Goal: Information Seeking & Learning: Learn about a topic

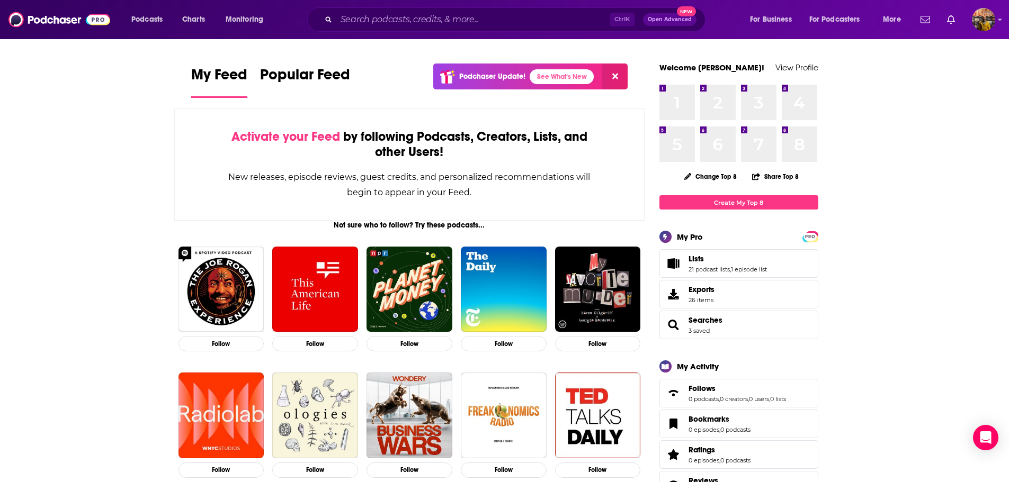
click at [404, 6] on div "Podcasts Charts Monitoring Ctrl K Open Advanced New For Business For Podcasters…" at bounding box center [504, 19] width 1009 height 39
click at [402, 15] on input "Search podcasts, credits, & more..." at bounding box center [472, 19] width 273 height 17
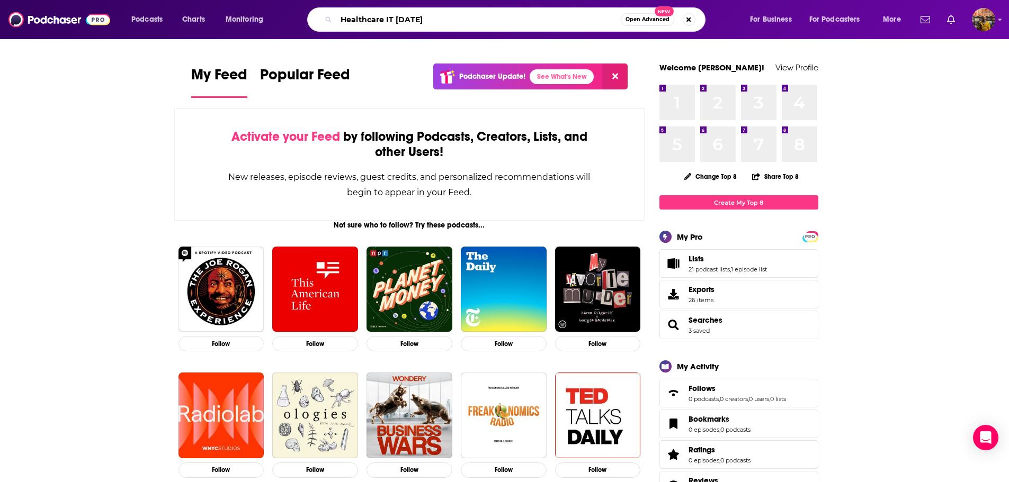
type input "Healthcare IT [DATE]"
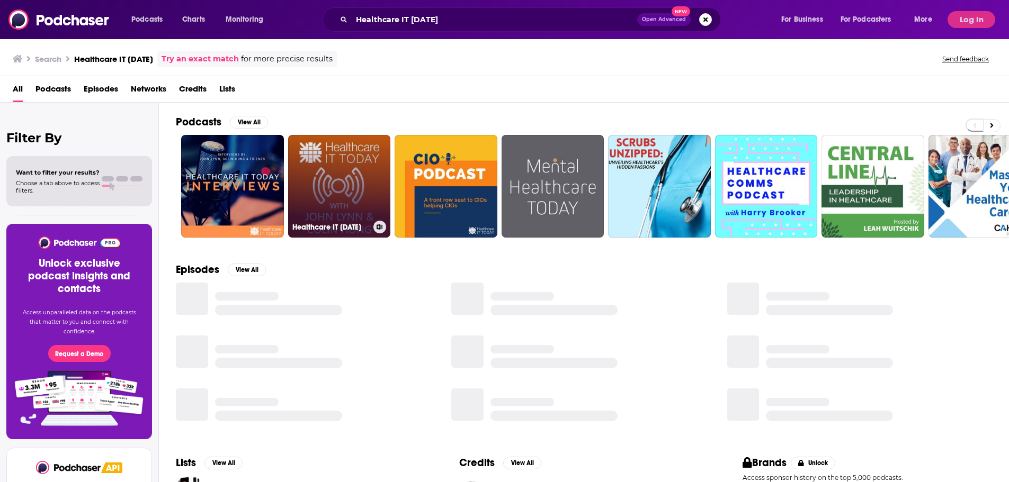
click at [304, 186] on link "Healthcare IT [DATE]" at bounding box center [339, 186] width 103 height 103
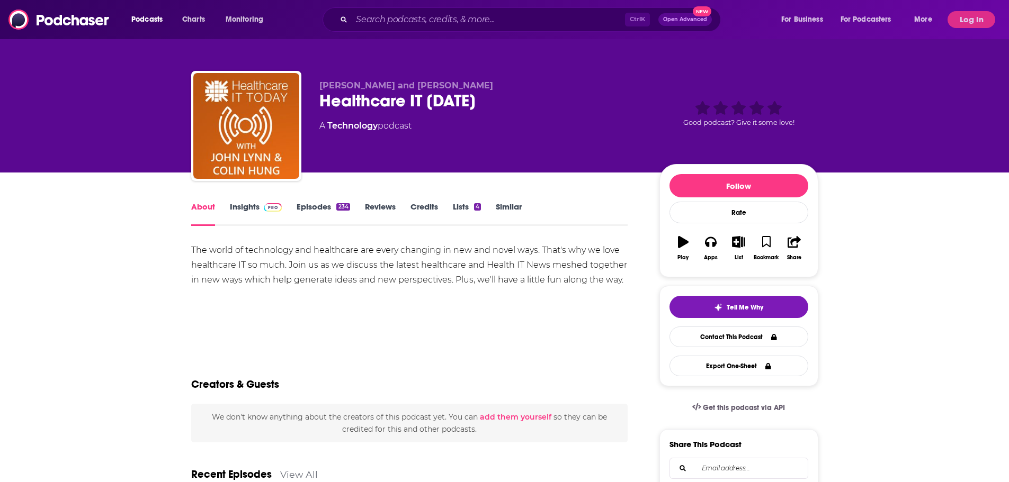
click at [318, 213] on link "Episodes 234" at bounding box center [322, 214] width 53 height 24
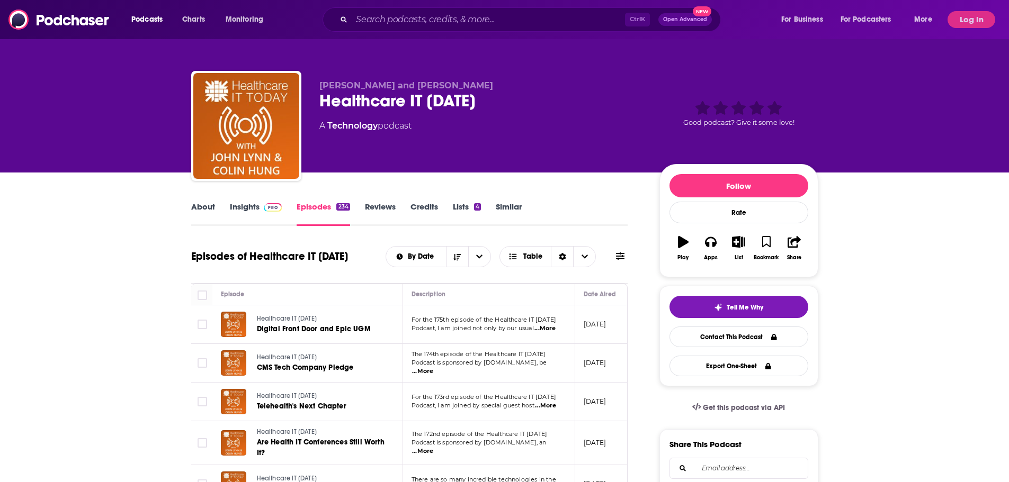
click at [624, 258] on icon at bounding box center [620, 256] width 8 height 8
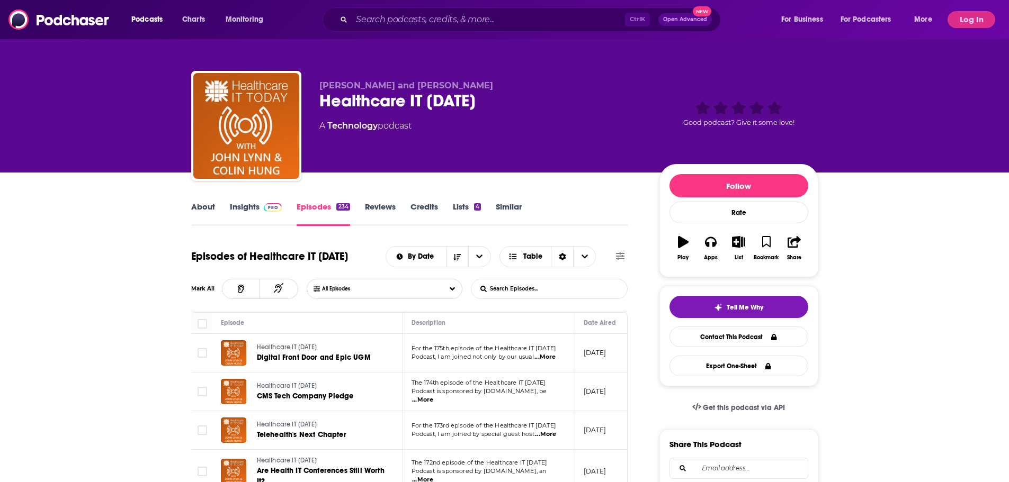
click at [500, 293] on input "List Search Input" at bounding box center [526, 289] width 111 height 19
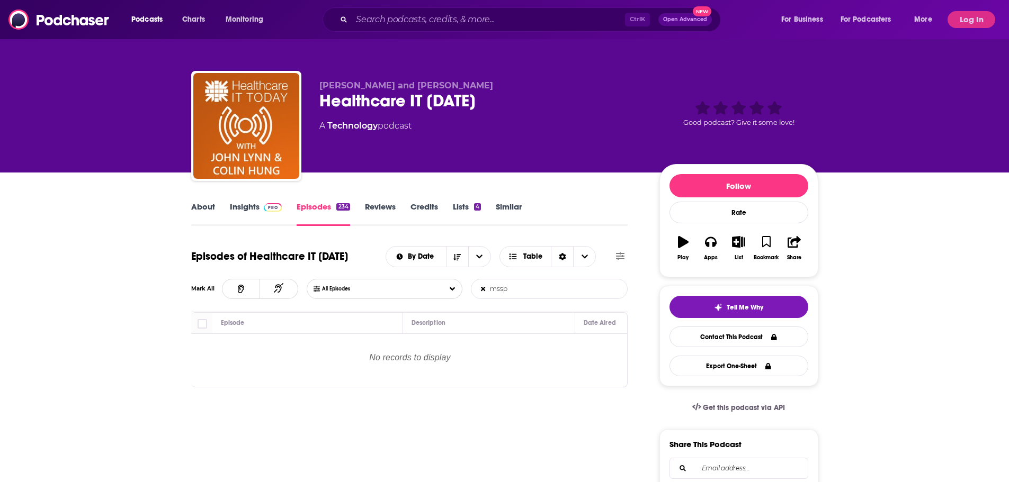
drag, startPoint x: 542, startPoint y: 294, endPoint x: 318, endPoint y: 264, distance: 225.4
click at [318, 265] on div "Episodes of Healthcare IT [DATE] By Date Table Mark All All Episodes mssp List …" at bounding box center [409, 277] width 437 height 69
drag, startPoint x: 445, startPoint y: 289, endPoint x: 427, endPoint y: 287, distance: 18.1
click at [427, 287] on div "All Episodes ACO List Search Input Search Episodes..." at bounding box center [467, 289] width 321 height 20
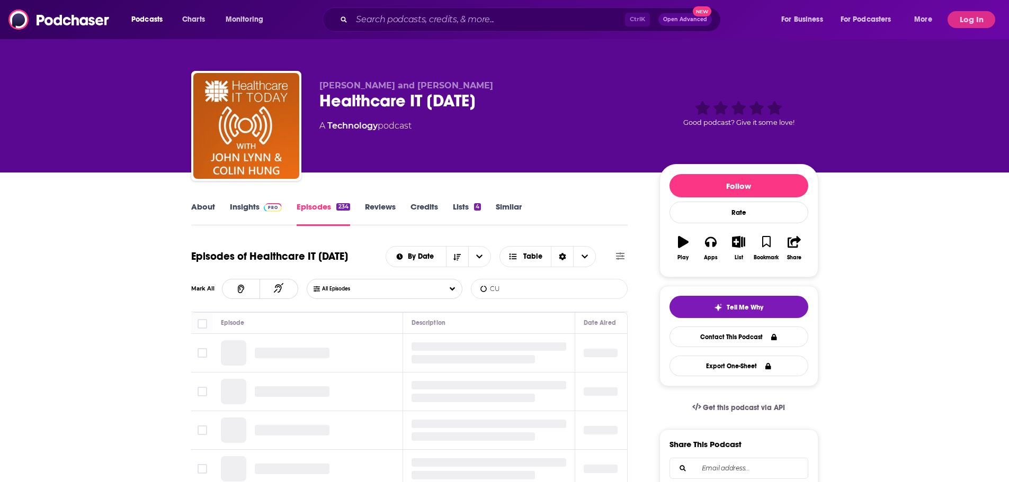
type input "C"
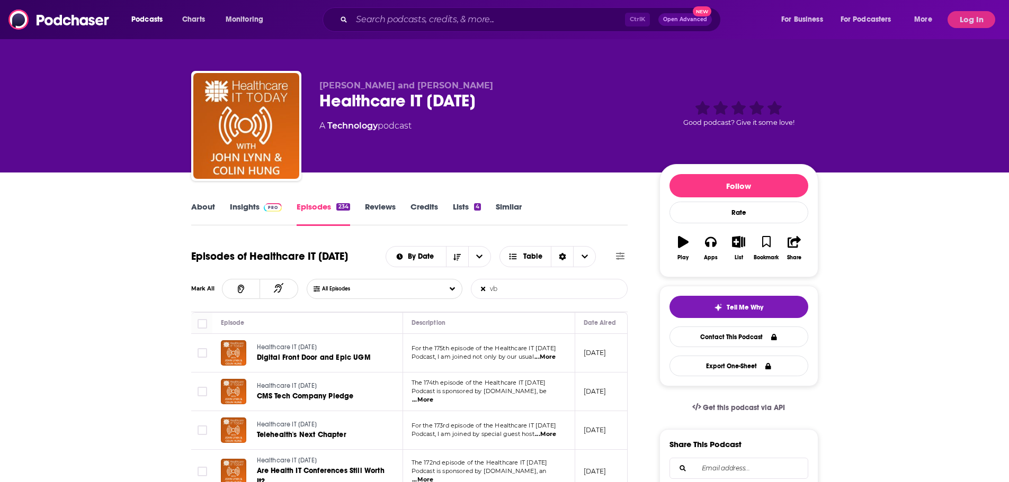
type input "v"
paste input "value-based care"
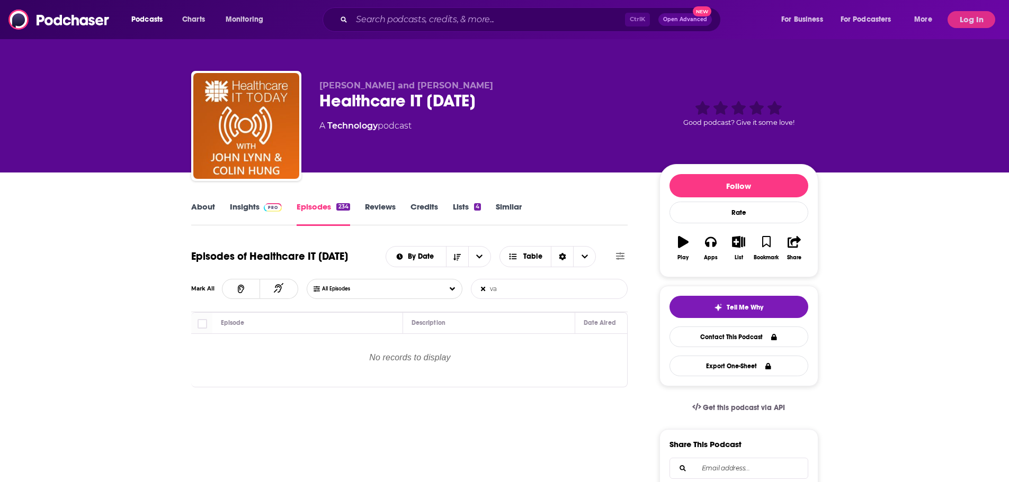
type input "v"
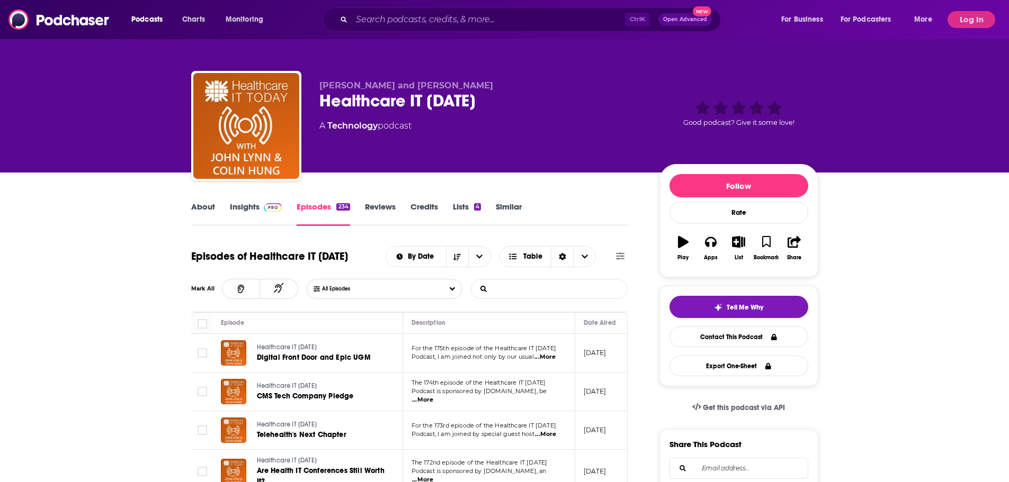
click at [555, 359] on span "...More" at bounding box center [544, 357] width 21 height 8
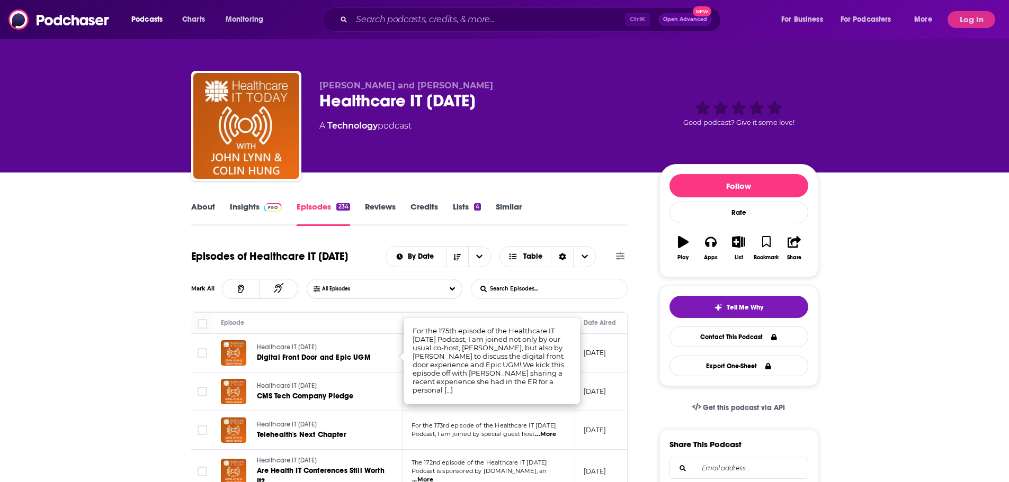
click at [253, 214] on link "Insights" at bounding box center [256, 214] width 52 height 24
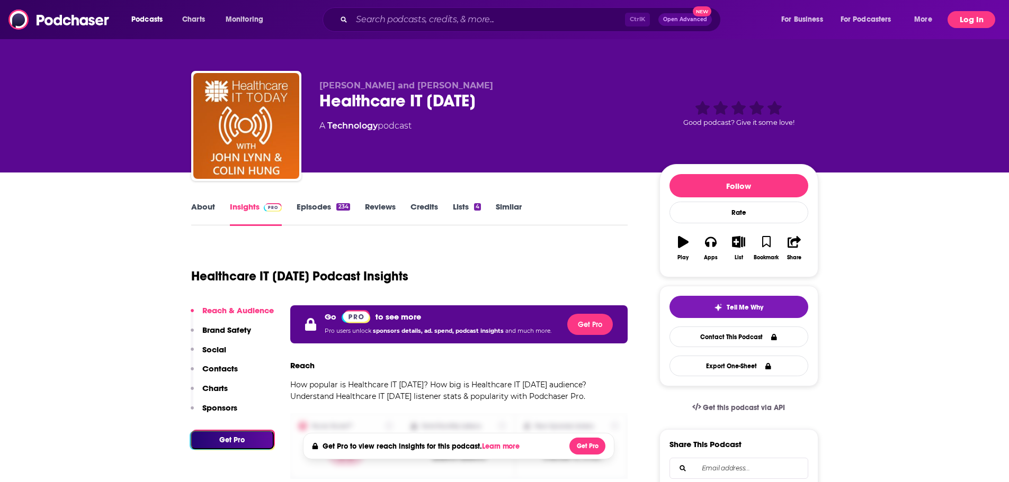
click at [970, 22] on button "Log In" at bounding box center [971, 19] width 48 height 17
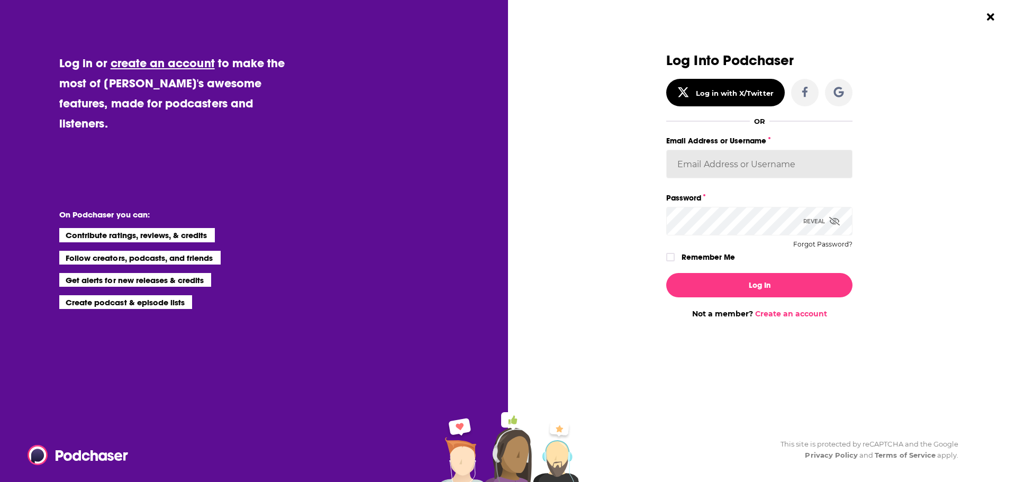
click at [731, 166] on input "Email Address or Username" at bounding box center [760, 164] width 186 height 29
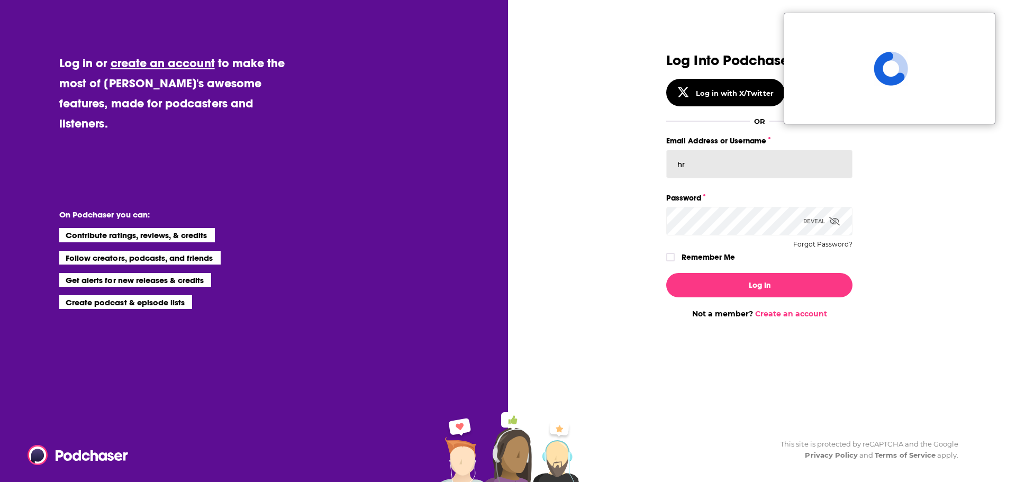
type input "h"
paste input "[EMAIL_ADDRESS][DOMAIN_NAME]"
type input "[EMAIL_ADDRESS][DOMAIN_NAME]"
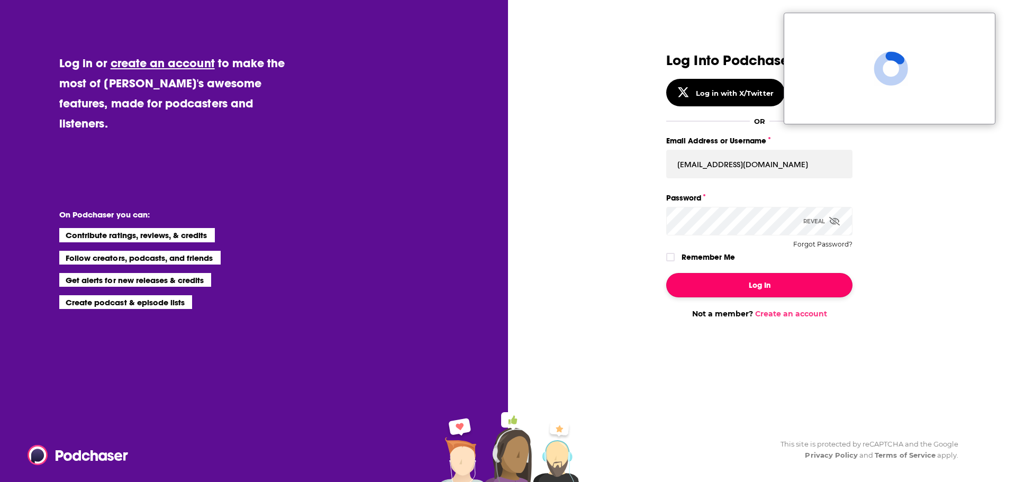
click at [725, 290] on button "Log In" at bounding box center [760, 285] width 186 height 24
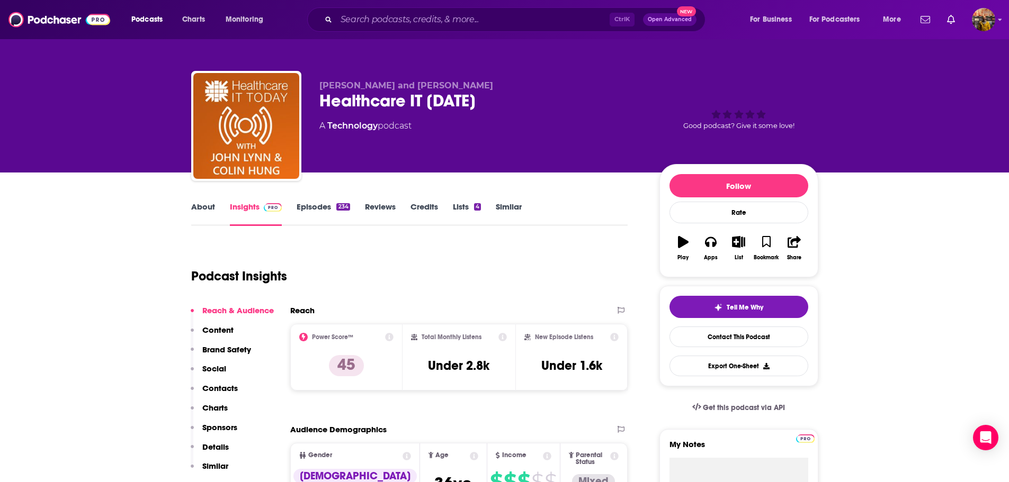
click at [315, 207] on link "Episodes 234" at bounding box center [322, 214] width 53 height 24
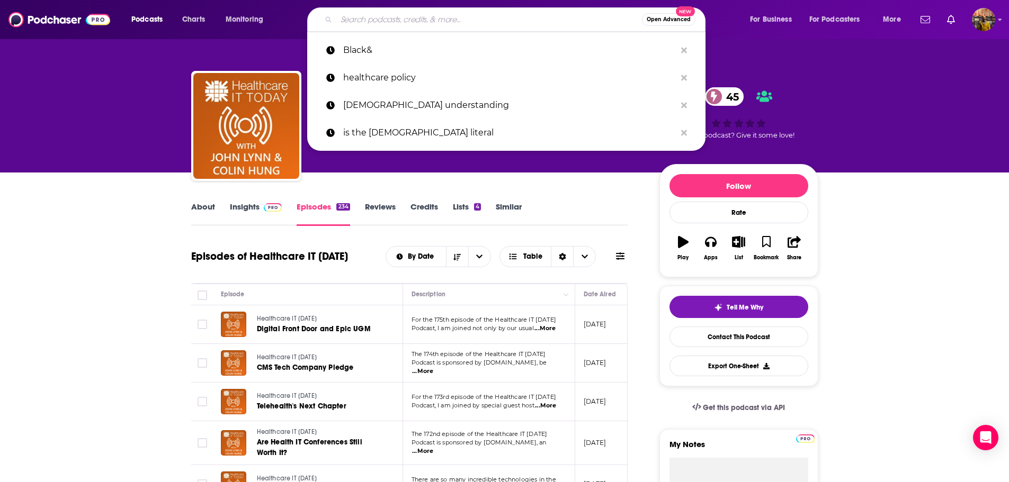
drag, startPoint x: 379, startPoint y: 21, endPoint x: 84, endPoint y: 223, distance: 358.3
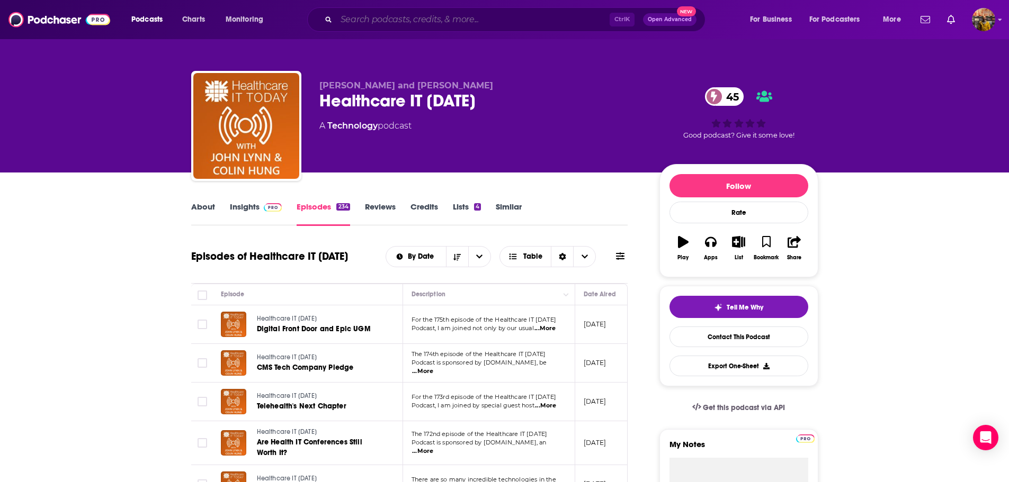
click at [350, 15] on input "Search podcasts, credits, & more..." at bounding box center [472, 19] width 273 height 17
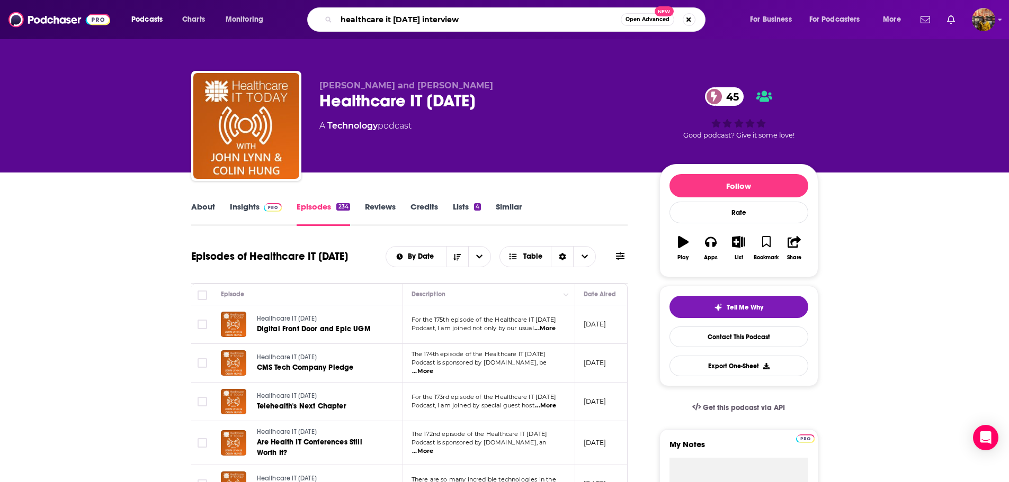
type input "healthcare it [DATE] interviews"
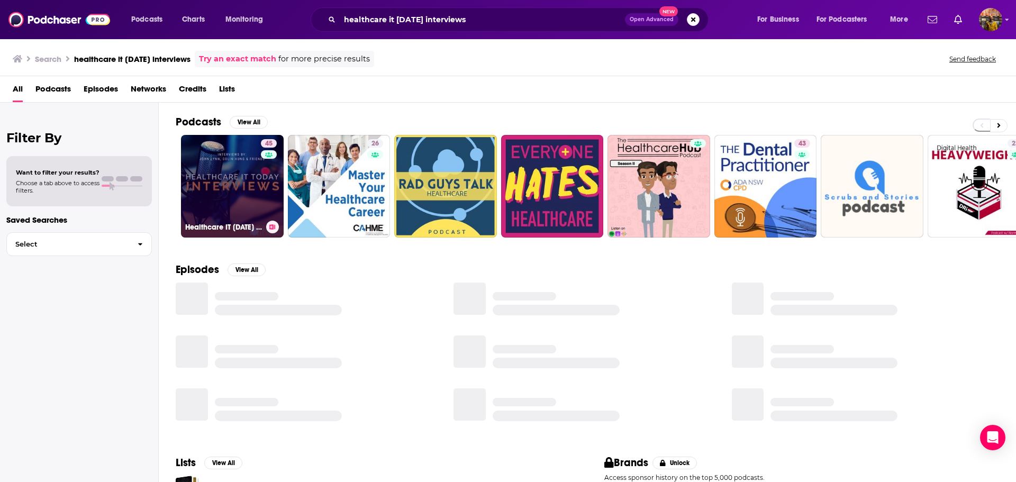
click at [232, 183] on link "45 Healthcare IT [DATE] Interviews" at bounding box center [232, 186] width 103 height 103
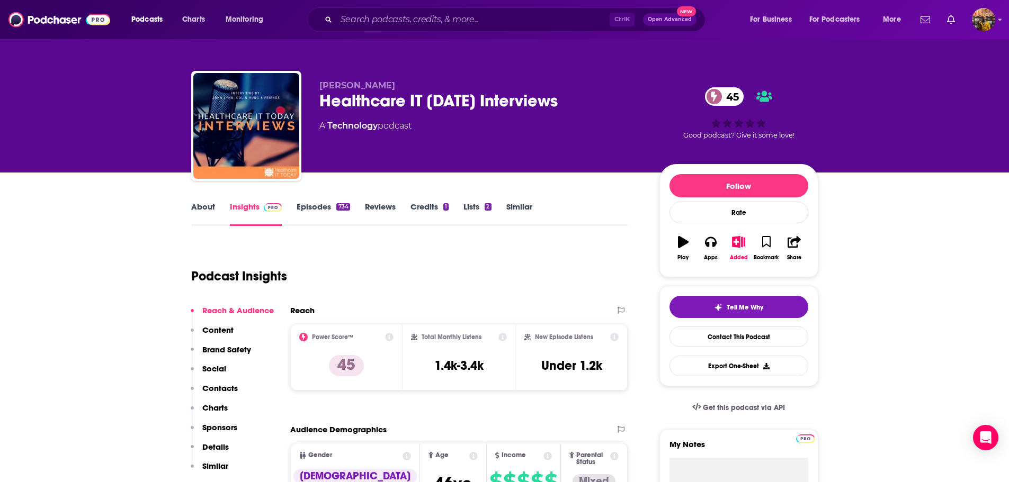
click at [403, 29] on div "Ctrl K Open Advanced New" at bounding box center [506, 19] width 398 height 24
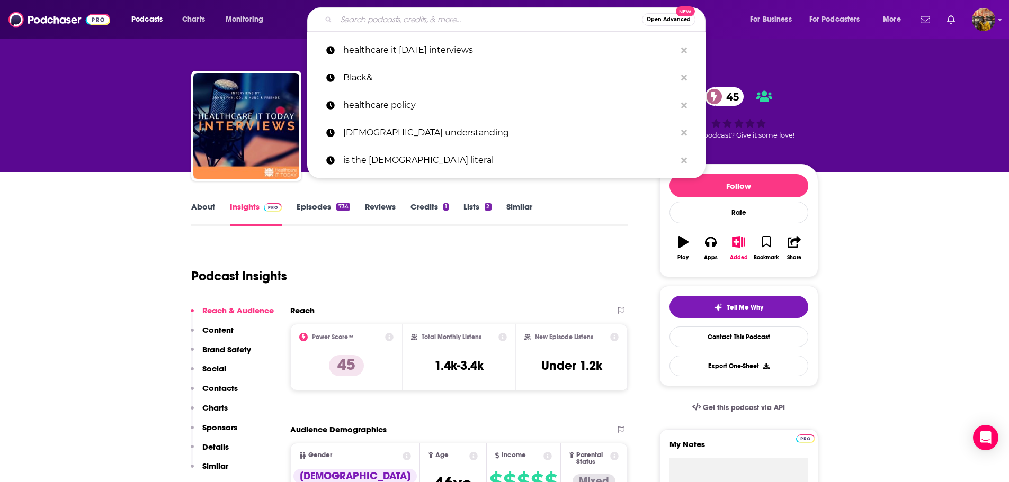
click at [409, 24] on input "Search podcasts, credits, & more..." at bounding box center [488, 19] width 305 height 17
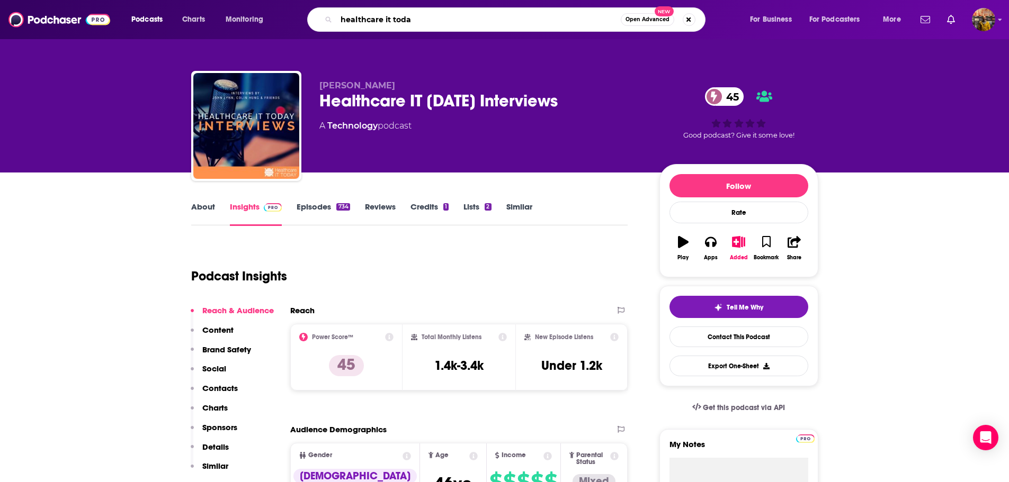
type input "healthcare it [DATE]"
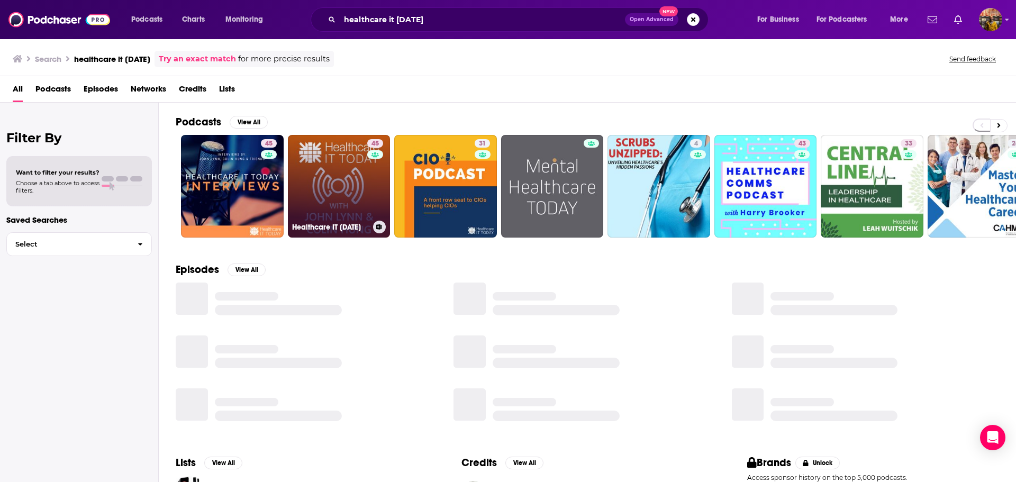
click at [340, 194] on link "45 Healthcare IT [DATE]" at bounding box center [339, 186] width 103 height 103
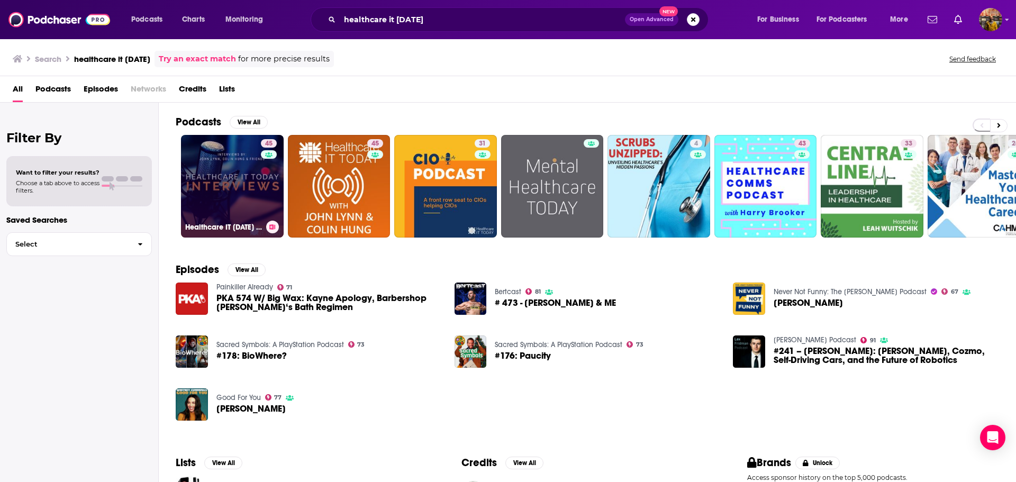
click at [238, 189] on link "45 Healthcare IT [DATE] Interviews" at bounding box center [232, 186] width 103 height 103
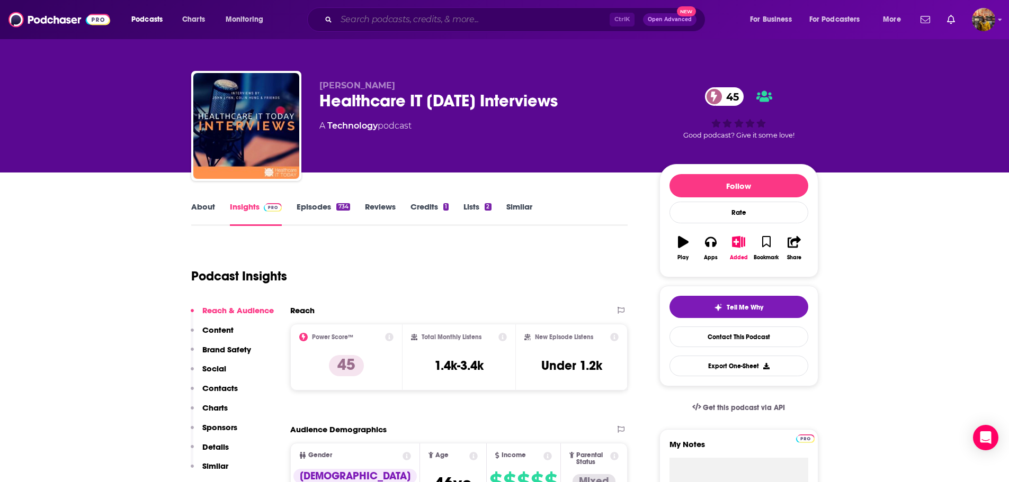
click at [442, 23] on input "Search podcasts, credits, & more..." at bounding box center [472, 19] width 273 height 17
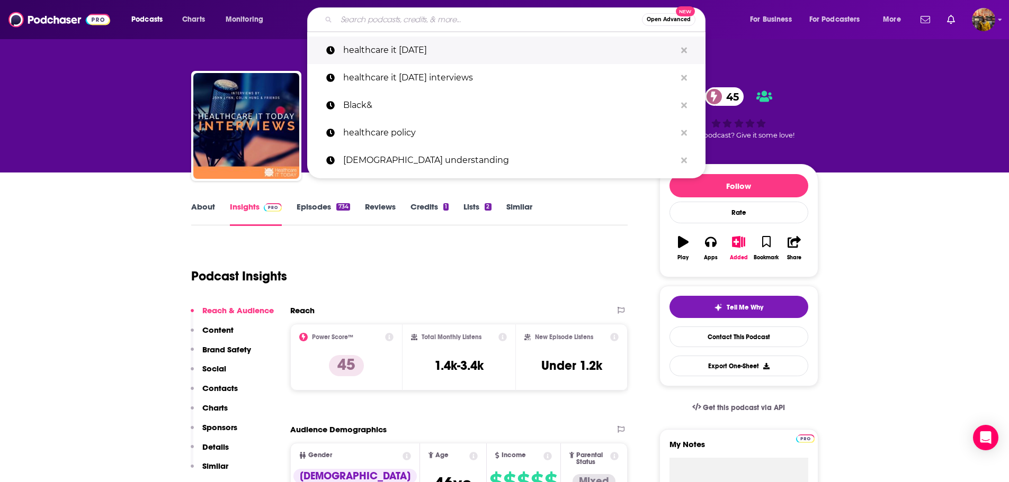
click at [422, 47] on p "healthcare it [DATE]" at bounding box center [509, 51] width 332 height 28
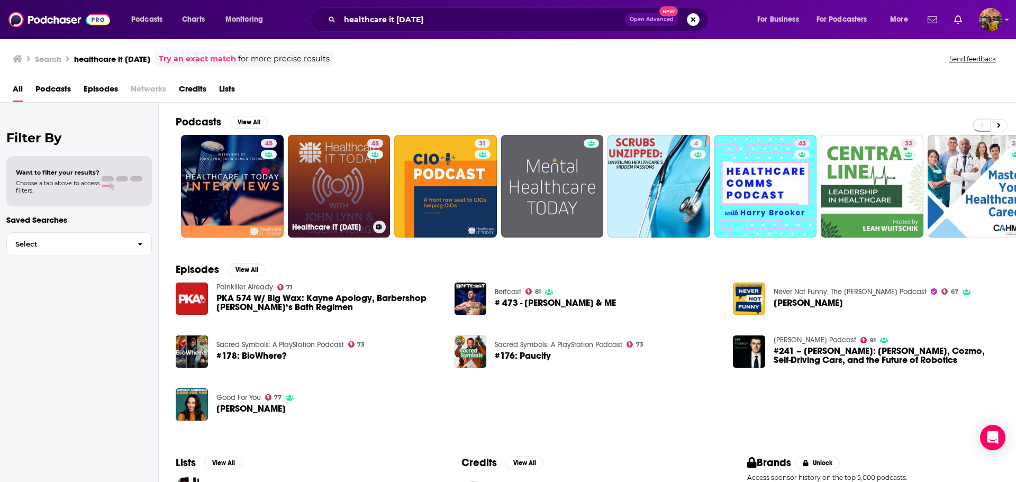
click at [341, 191] on link "45 Healthcare IT [DATE]" at bounding box center [339, 186] width 103 height 103
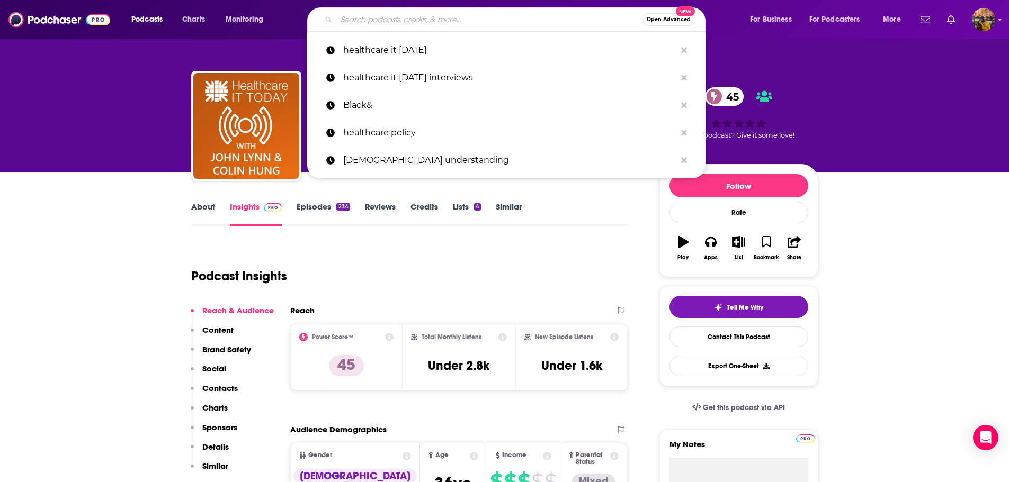
click at [373, 19] on input "Search podcasts, credits, & more..." at bounding box center [488, 19] width 305 height 17
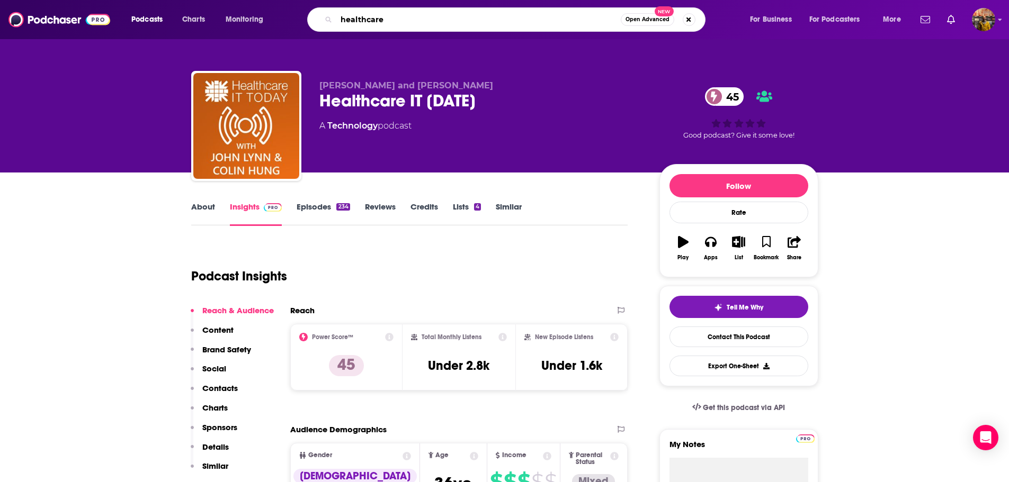
drag, startPoint x: 374, startPoint y: 17, endPoint x: 385, endPoint y: 14, distance: 11.6
click at [385, 14] on input "healthcare" at bounding box center [478, 19] width 284 height 17
type input "healthcare it [DATE]"
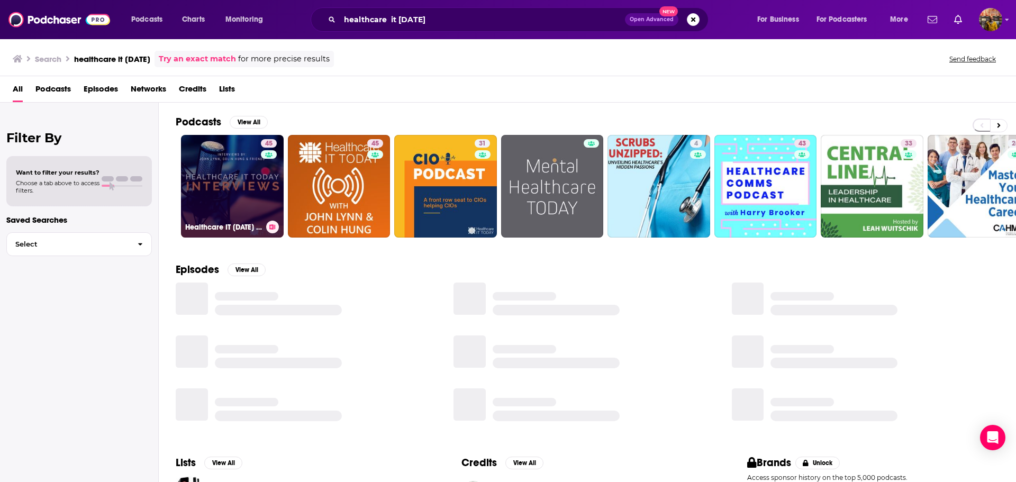
click at [245, 204] on link "45 Healthcare IT [DATE] Interviews" at bounding box center [232, 186] width 103 height 103
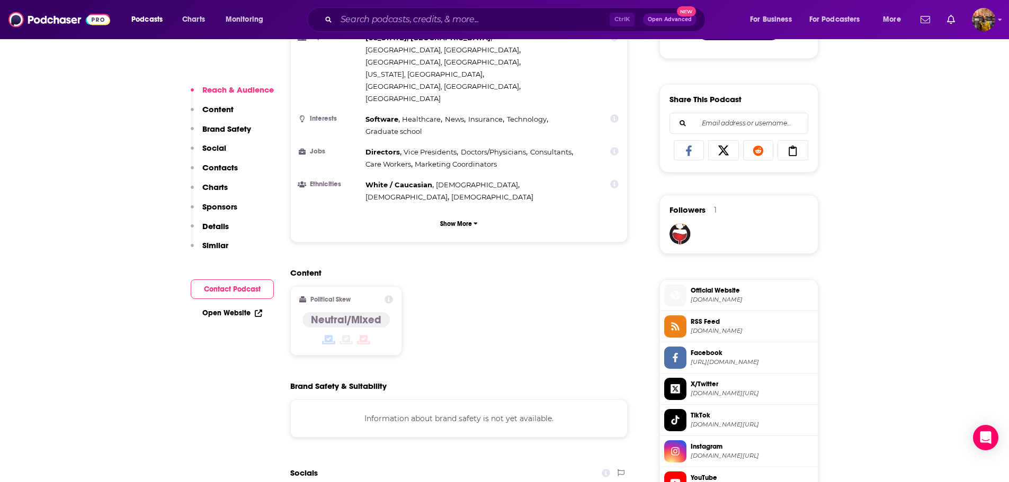
scroll to position [683, 0]
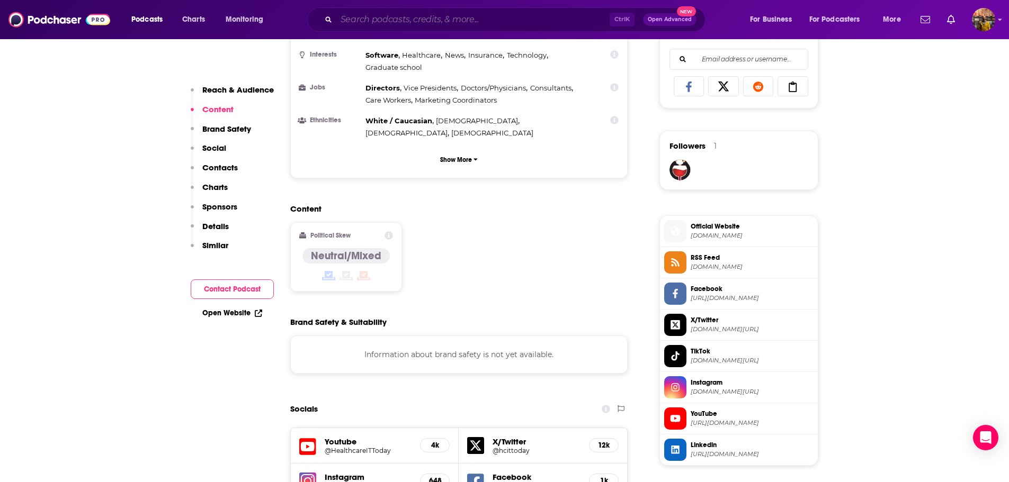
click at [418, 12] on input "Search podcasts, credits, & more..." at bounding box center [472, 19] width 273 height 17
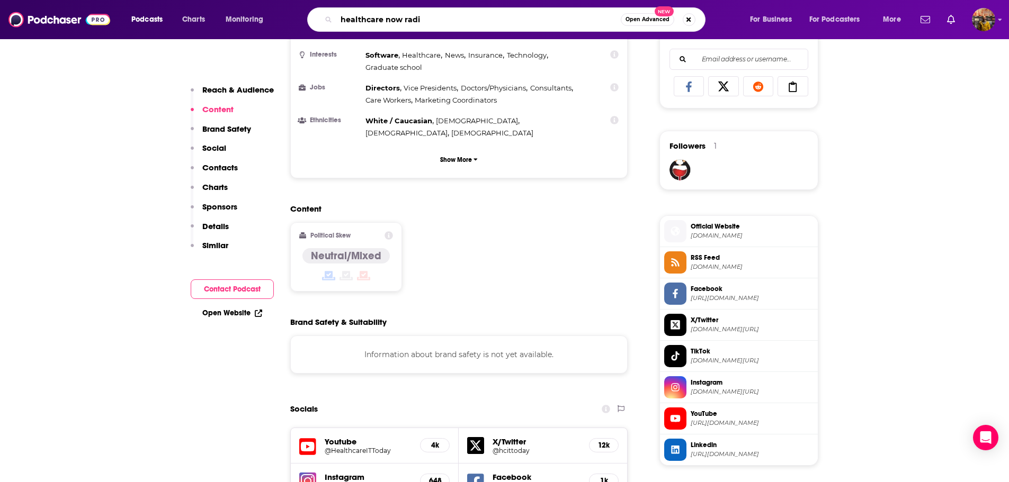
type input "healthcare now radio"
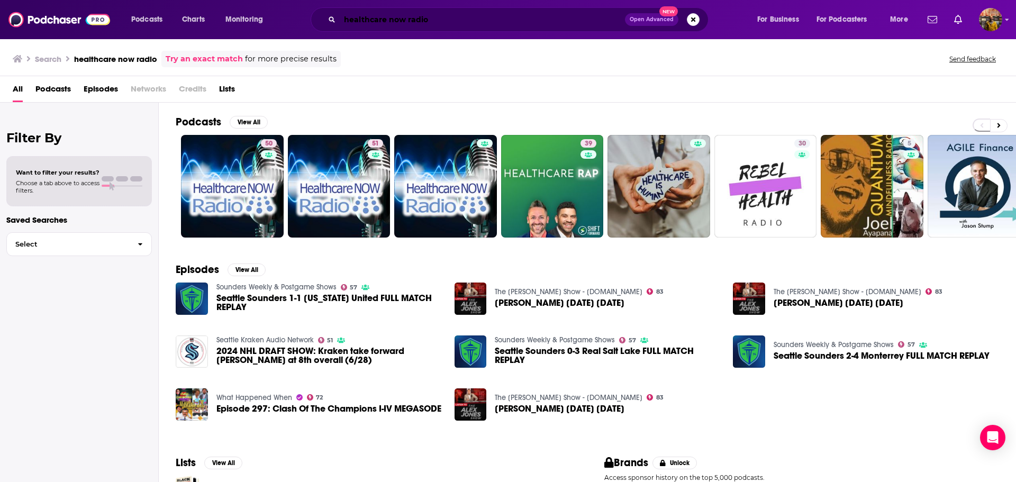
click at [374, 16] on input "healthcare now radio" at bounding box center [482, 19] width 285 height 17
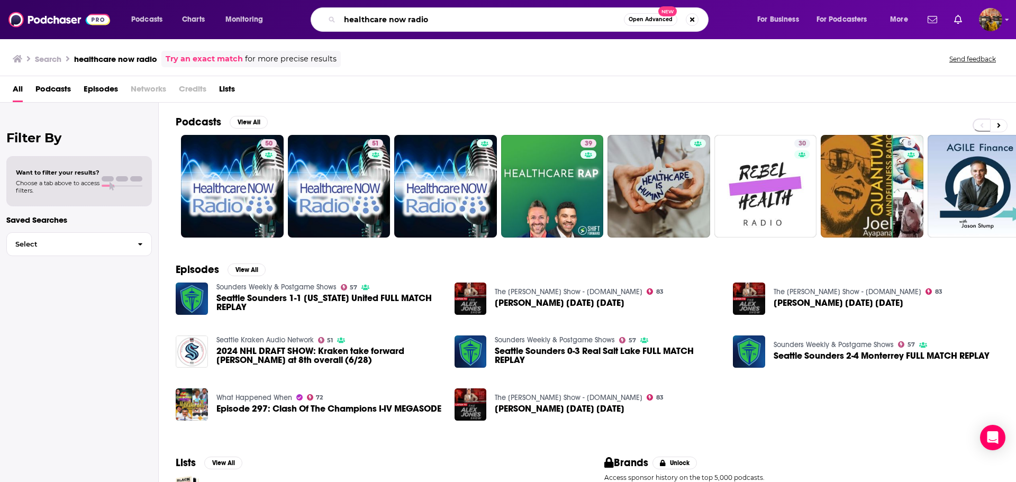
click at [374, 16] on input "healthcare now radio" at bounding box center [482, 19] width 284 height 17
type input "healthcare policy"
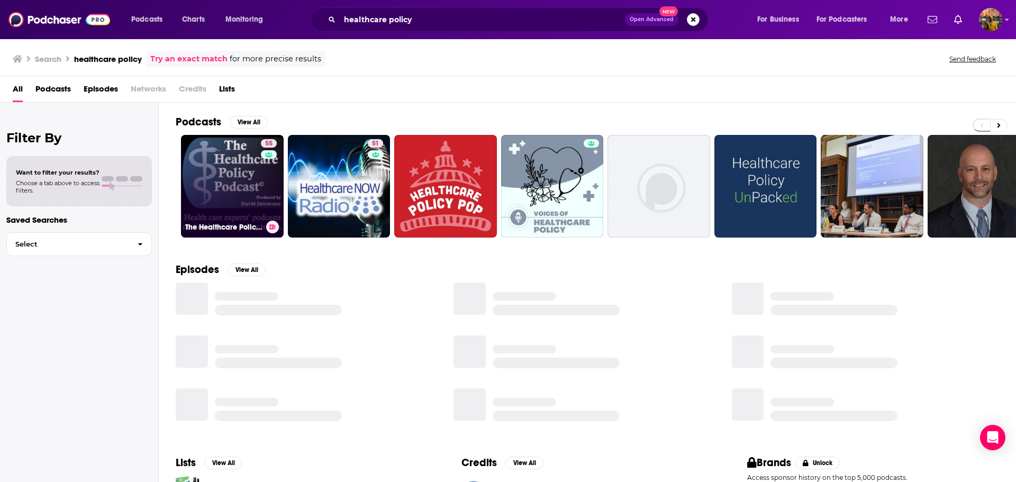
click at [220, 171] on link "55 The Healthcare Policy Podcast ® Produced by [PERSON_NAME]" at bounding box center [232, 186] width 103 height 103
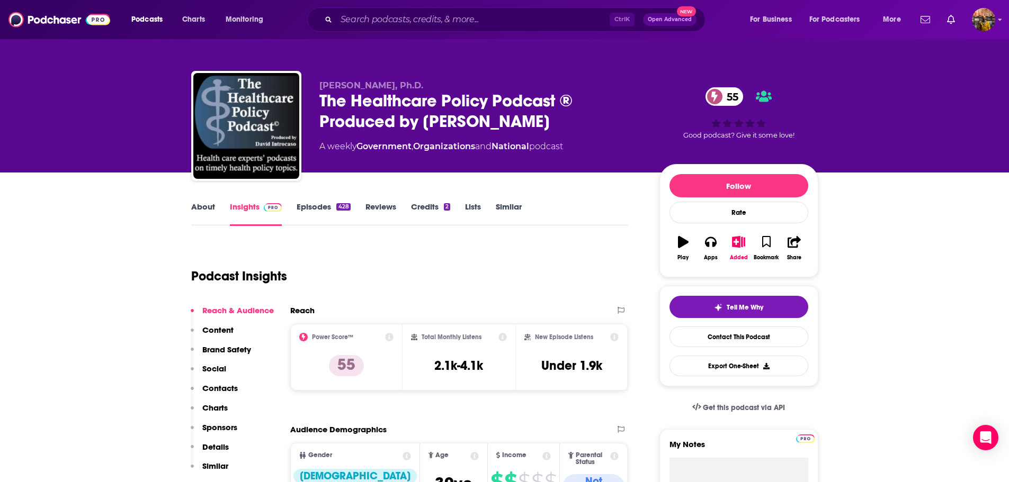
click at [314, 209] on link "Episodes 428" at bounding box center [322, 214] width 53 height 24
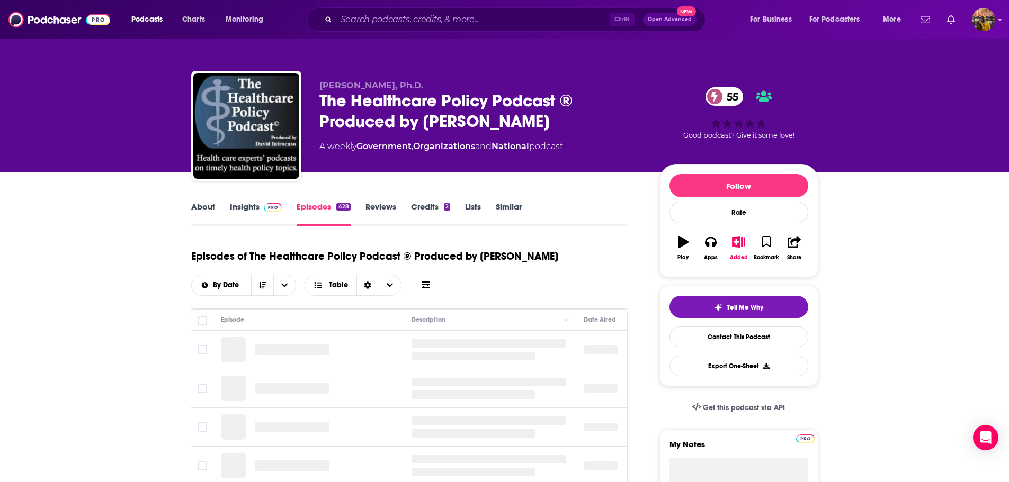
click at [426, 288] on icon at bounding box center [425, 284] width 8 height 7
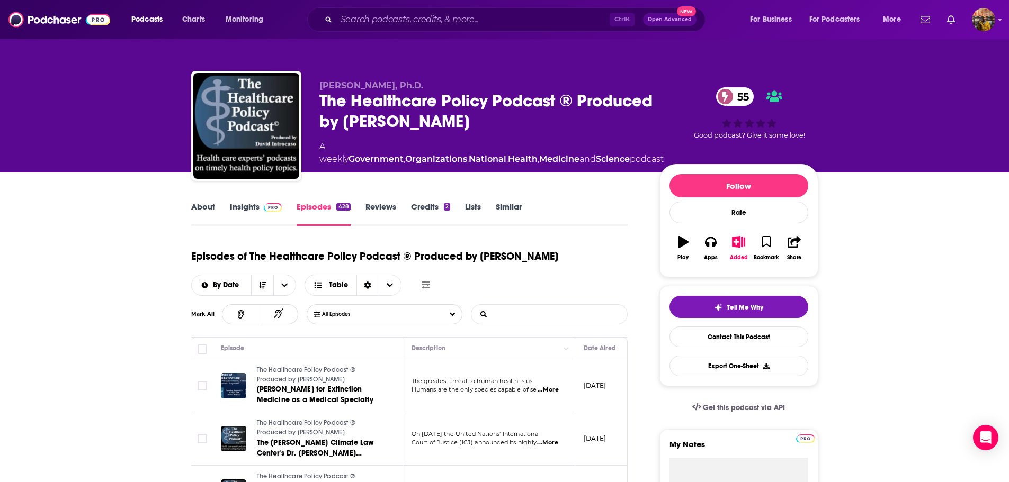
click at [501, 313] on input "List Search Input" at bounding box center [526, 314] width 111 height 19
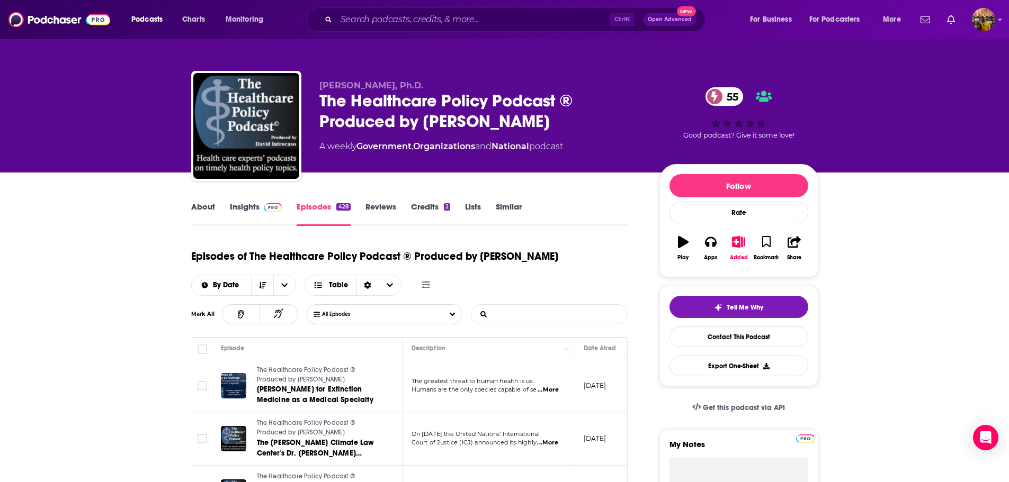
type input "v"
click at [536, 323] on input "List Search Input" at bounding box center [526, 314] width 111 height 19
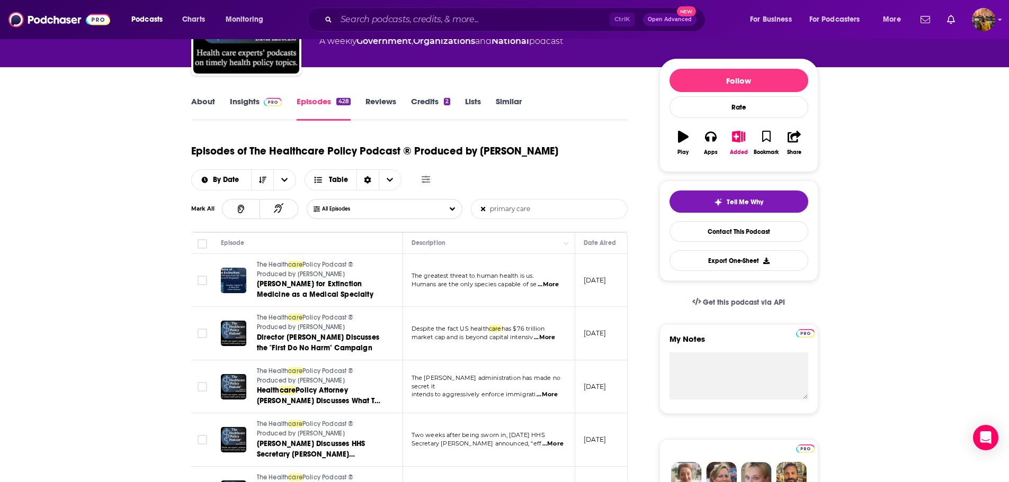
scroll to position [106, 0]
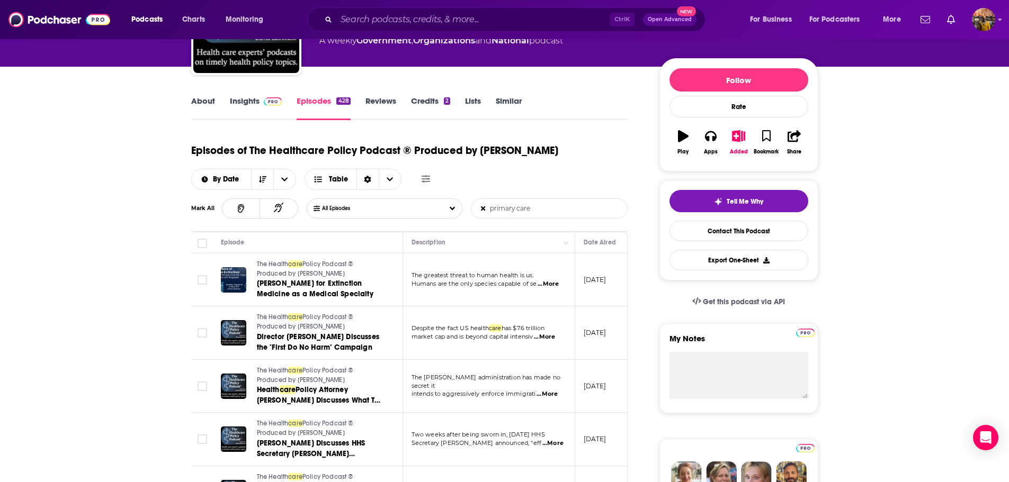
click at [491, 209] on input "primary care" at bounding box center [526, 208] width 111 height 19
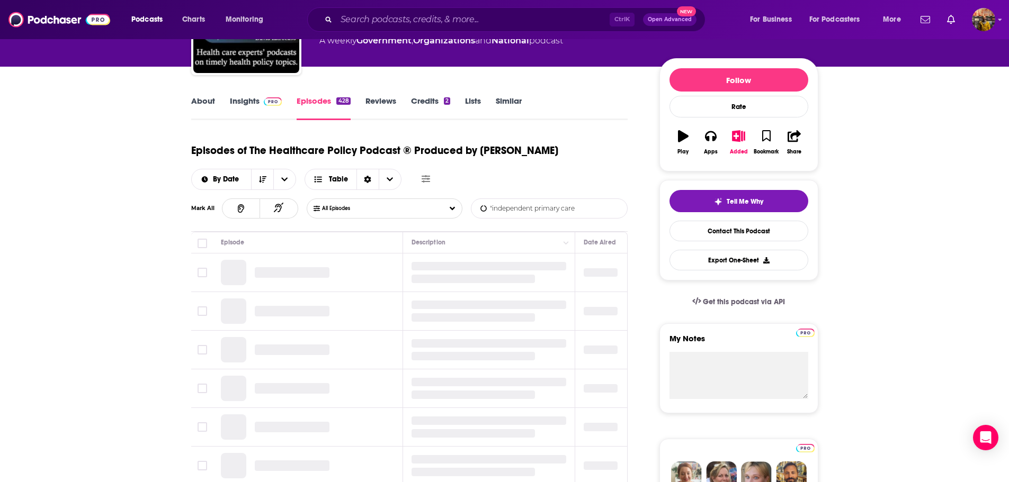
click at [600, 207] on form ""independent primary care List Search Input Search Episodes..." at bounding box center [549, 209] width 157 height 20
click at [584, 207] on form ""independent primary care List Search Input Search Episodes..." at bounding box center [549, 209] width 157 height 20
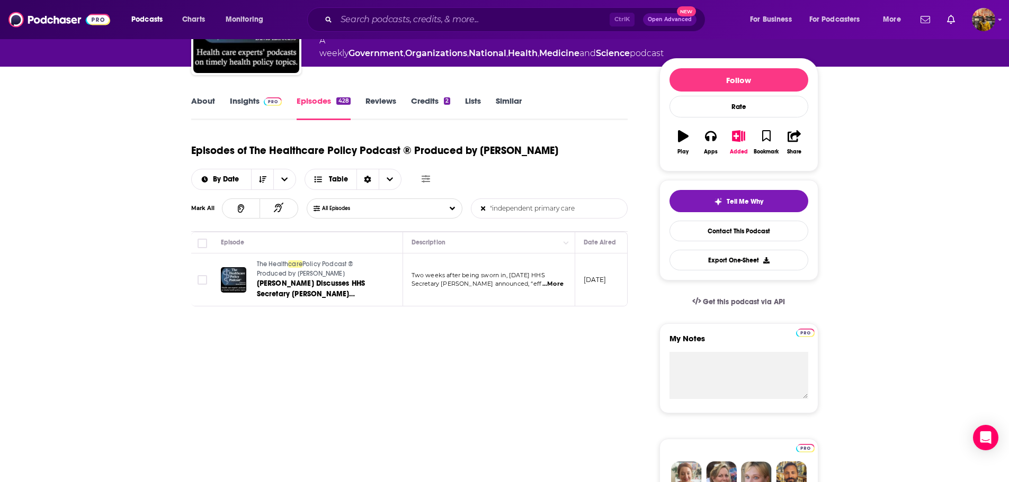
click at [579, 208] on input ""independent primary care" at bounding box center [526, 208] width 111 height 19
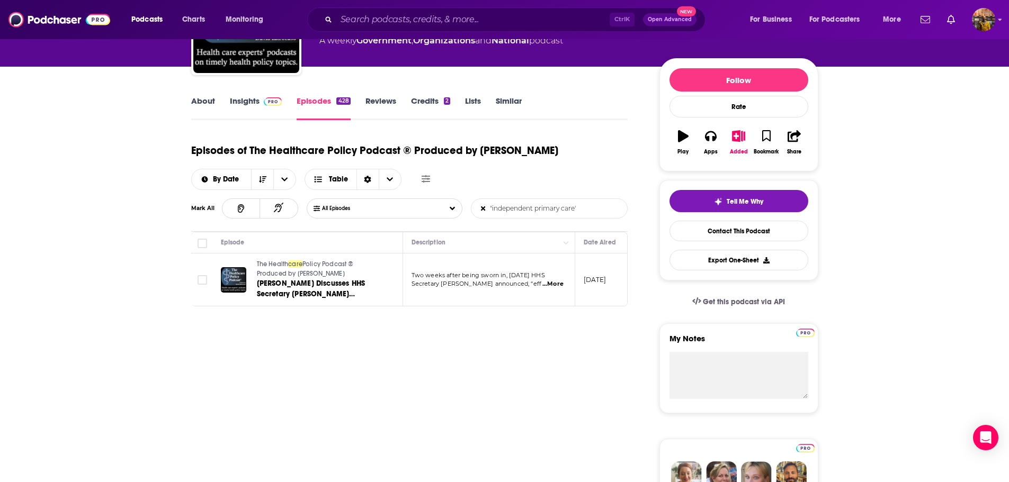
scroll to position [0, 2]
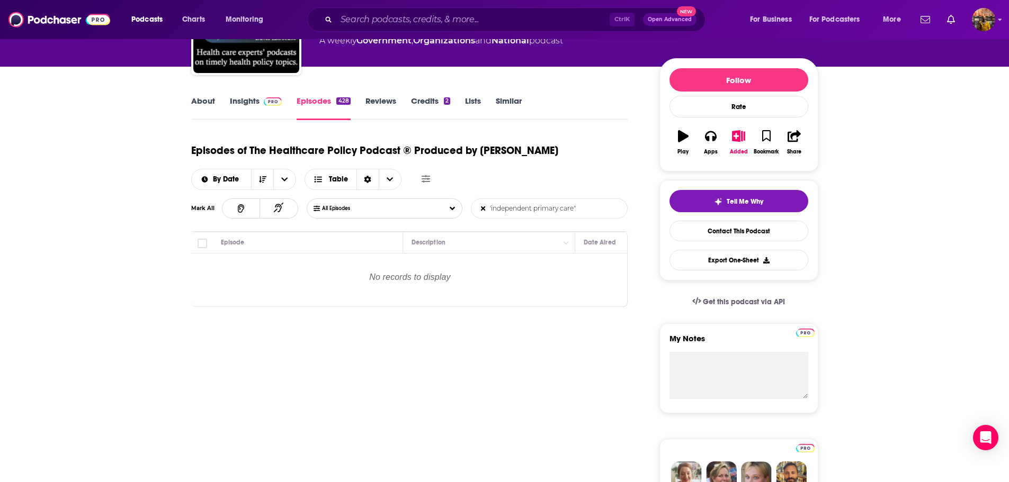
click at [510, 210] on input ""independent primary care"" at bounding box center [526, 208] width 111 height 19
click at [584, 211] on form ""independent primary care" List Search Input Search Episodes..." at bounding box center [549, 209] width 157 height 20
click at [586, 205] on form ""independent primary care" List Search Input Search Episodes..." at bounding box center [549, 209] width 157 height 20
click at [580, 205] on input ""independent primary care"" at bounding box center [526, 208] width 111 height 19
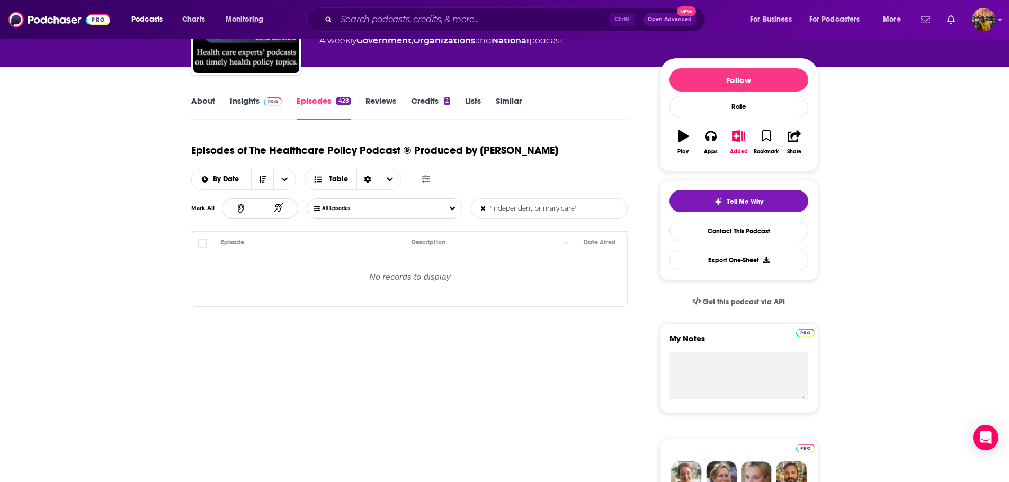
click at [572, 207] on input ""independent primary care"" at bounding box center [526, 208] width 111 height 19
drag, startPoint x: 581, startPoint y: 213, endPoint x: 324, endPoint y: 200, distance: 257.7
click at [324, 200] on div "All Episodes "independent primary care" List Search Input Search Episodes..." at bounding box center [467, 209] width 321 height 20
click at [542, 211] on input ""independent pcp"" at bounding box center [526, 208] width 111 height 19
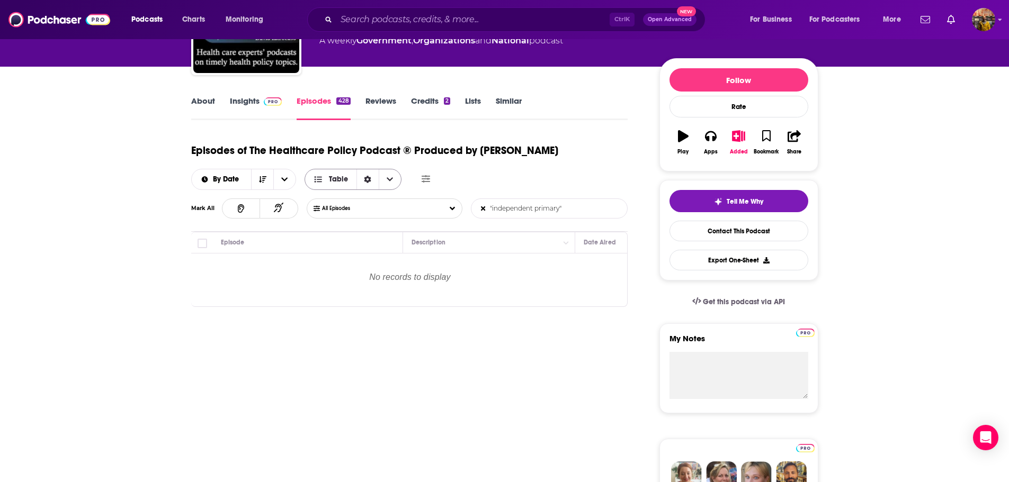
drag, startPoint x: 574, startPoint y: 213, endPoint x: 385, endPoint y: 179, distance: 192.5
click at [385, 179] on div "Episodes of The Healthcare Policy Podcast ® Produced by [PERSON_NAME] By Date T…" at bounding box center [409, 184] width 437 height 95
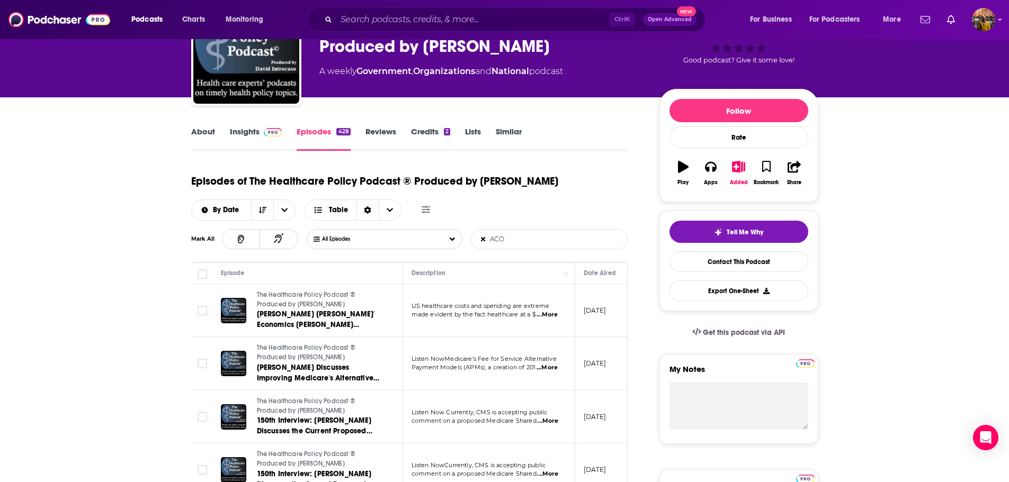
scroll to position [53, 0]
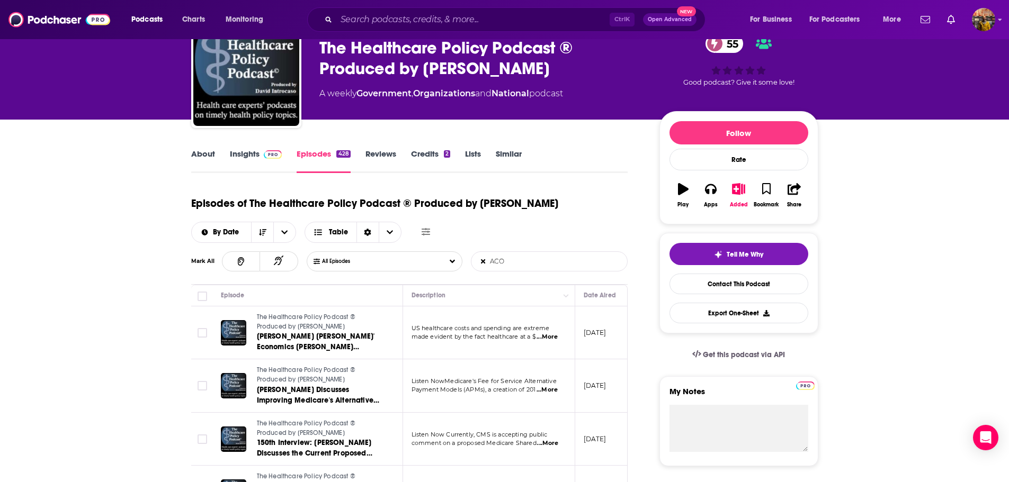
click at [515, 265] on input "ACO" at bounding box center [526, 261] width 111 height 19
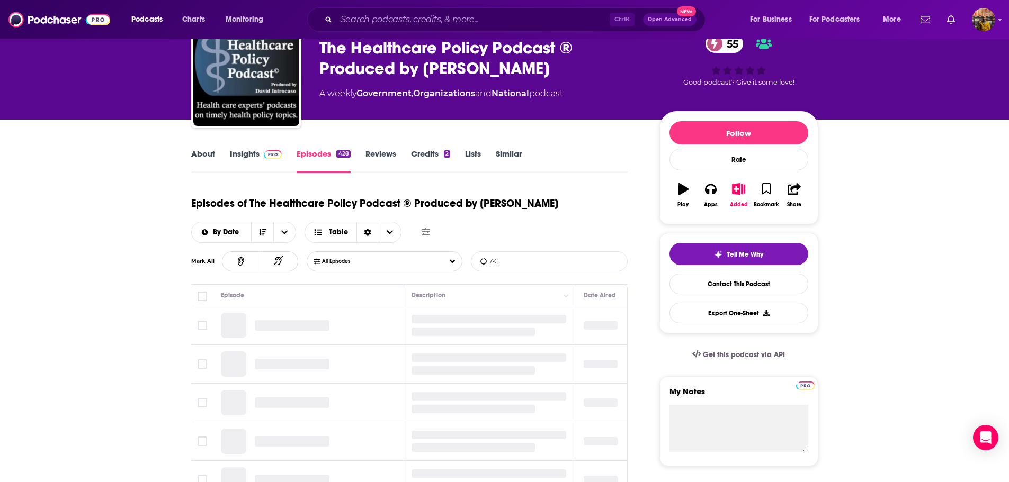
type input "A"
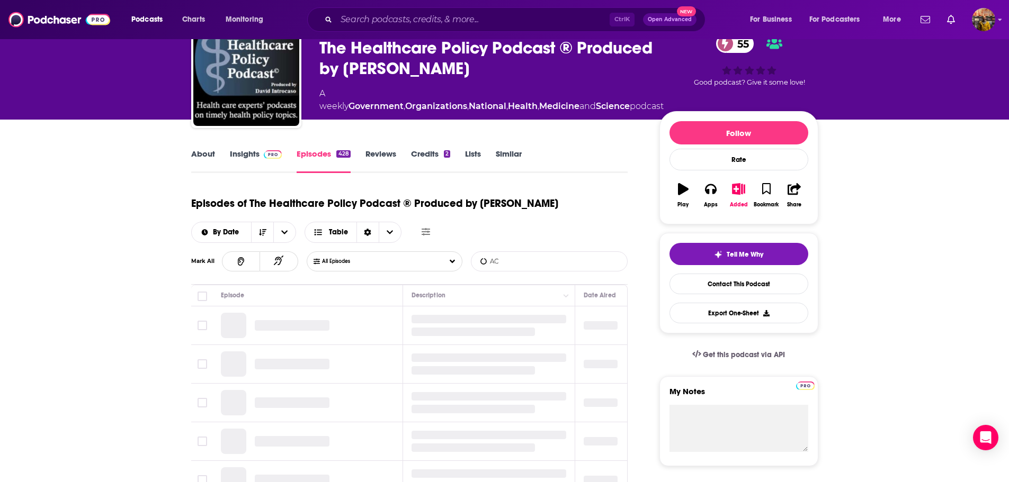
type input "A"
paste input "Accountable Care Organization (ACO)"
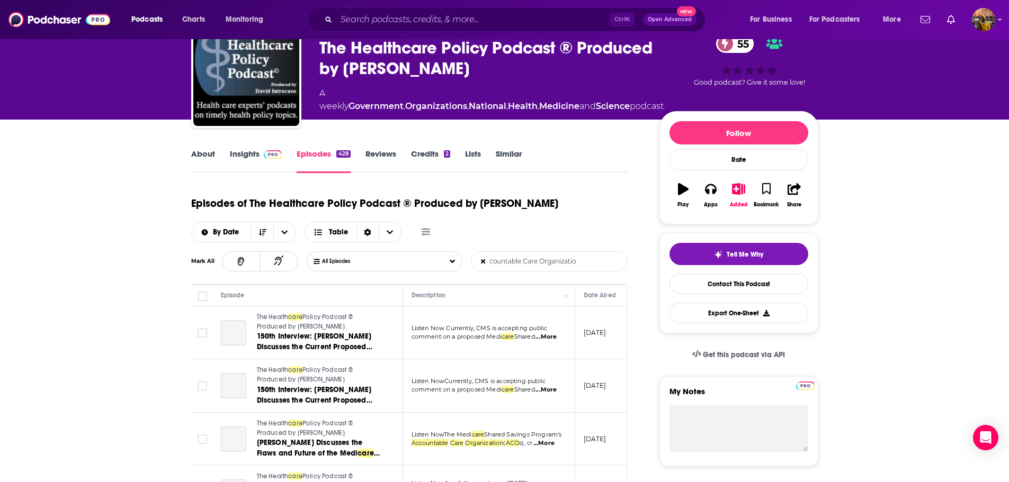
scroll to position [0, 8]
type input "Accountable Care Organizatio"
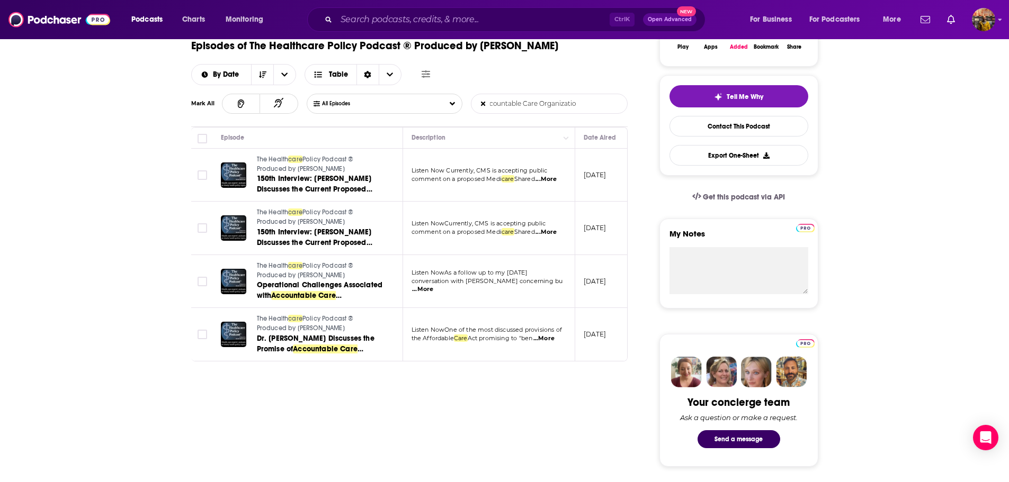
scroll to position [0, 0]
